Goal: Find specific page/section: Find specific page/section

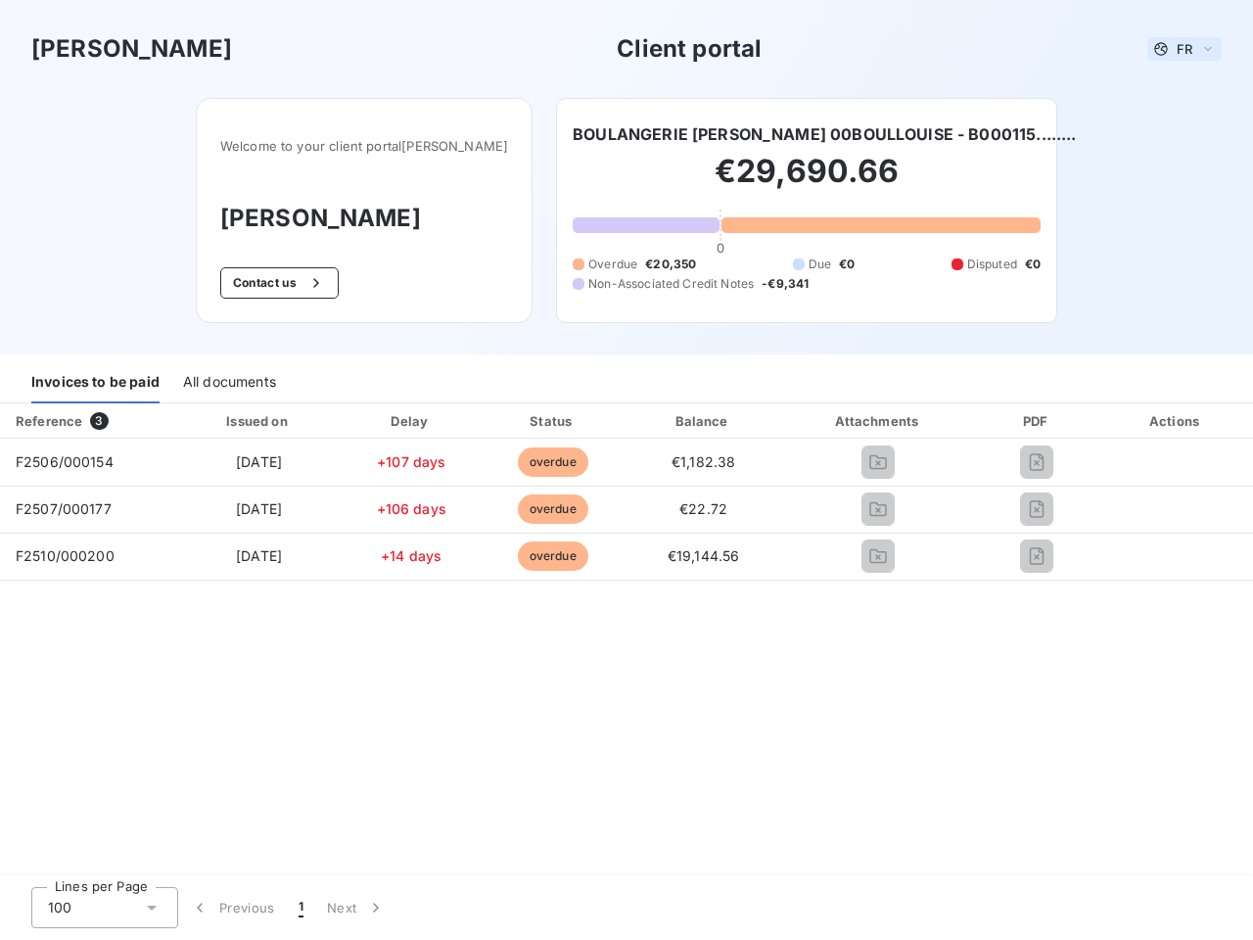
click at [1185, 49] on span "FR" at bounding box center [1185, 49] width 16 height 16
click at [296, 283] on button "Contact us" at bounding box center [279, 282] width 118 height 31
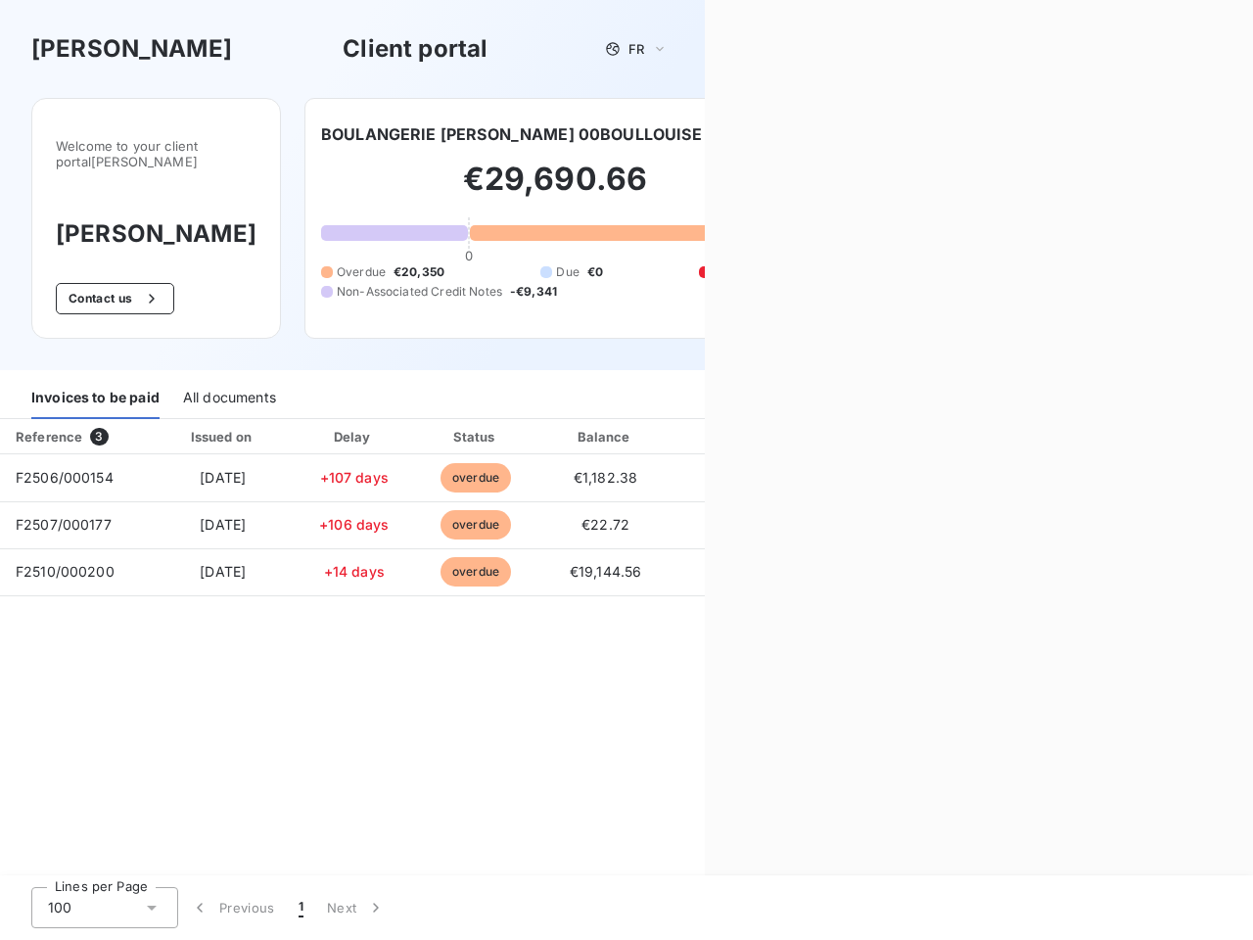
click at [811, 134] on div "Contact us Fill out the form below, and a member of our team will get back to y…" at bounding box center [979, 470] width 548 height 940
click at [95, 370] on div "Welcome to your client portal [PERSON_NAME] [PERSON_NAME] Contact us BOULANGERI…" at bounding box center [352, 234] width 705 height 272
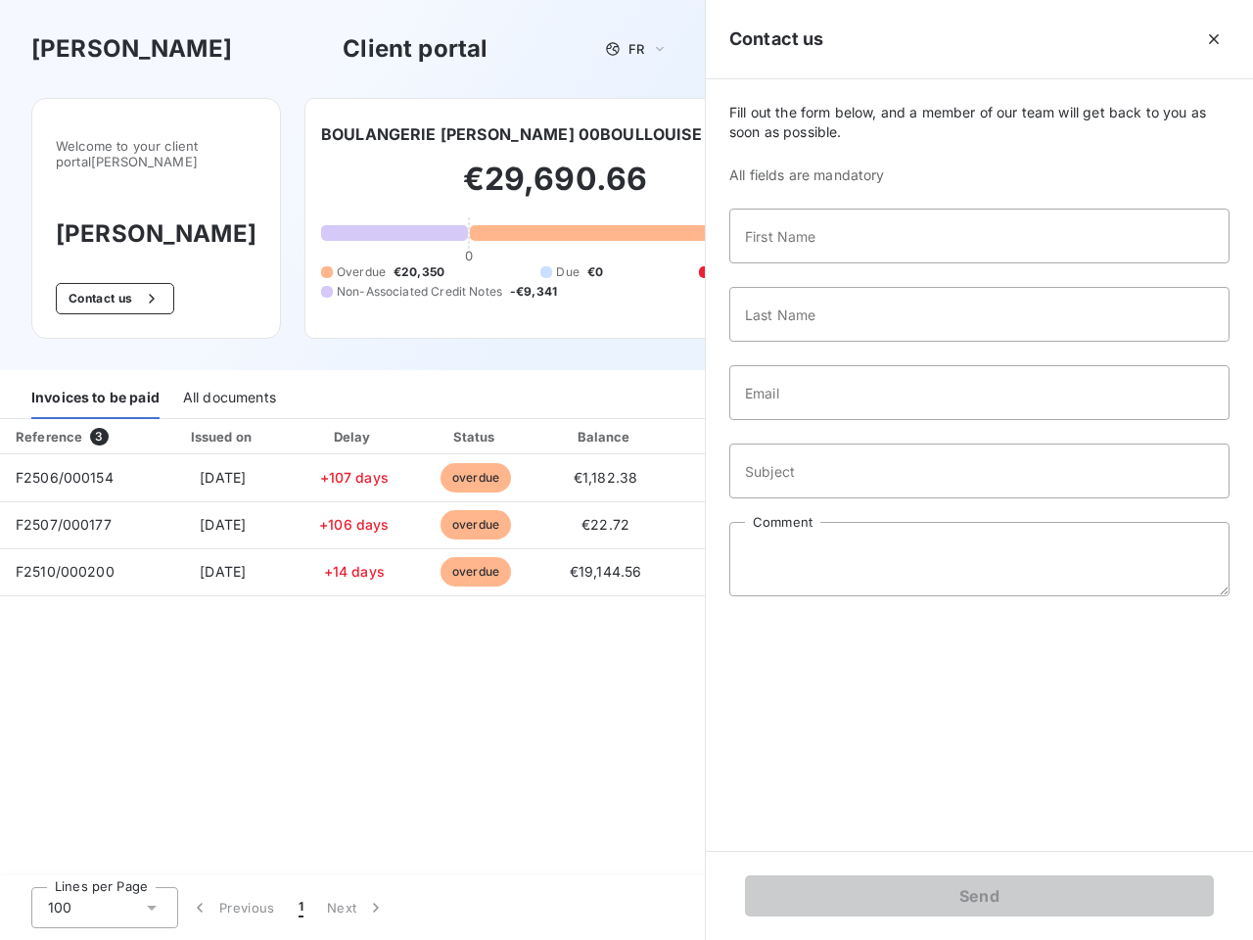
click at [228, 370] on div "Welcome to your client portal [PERSON_NAME] [PERSON_NAME] Contact us BOULANGERI…" at bounding box center [352, 234] width 705 height 272
click at [87, 419] on div "Invoices to be paid" at bounding box center [95, 398] width 128 height 41
click at [259, 419] on div "All documents" at bounding box center [229, 398] width 93 height 41
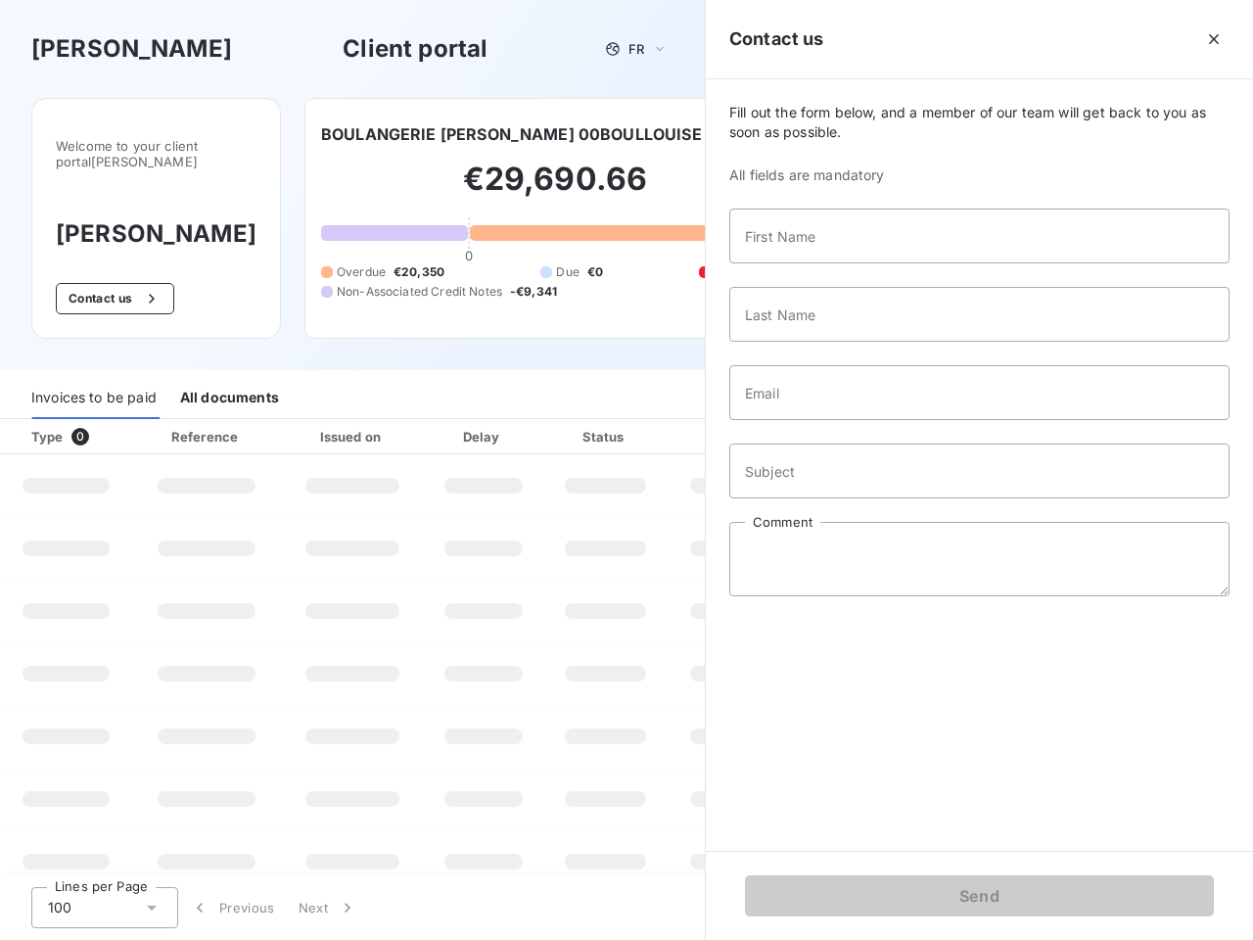
click at [410, 419] on div "Invoices to be paid All documents" at bounding box center [352, 398] width 705 height 41
click at [553, 419] on div "Invoices to be paid All documents" at bounding box center [352, 398] width 705 height 41
